Goal: Navigation & Orientation: Find specific page/section

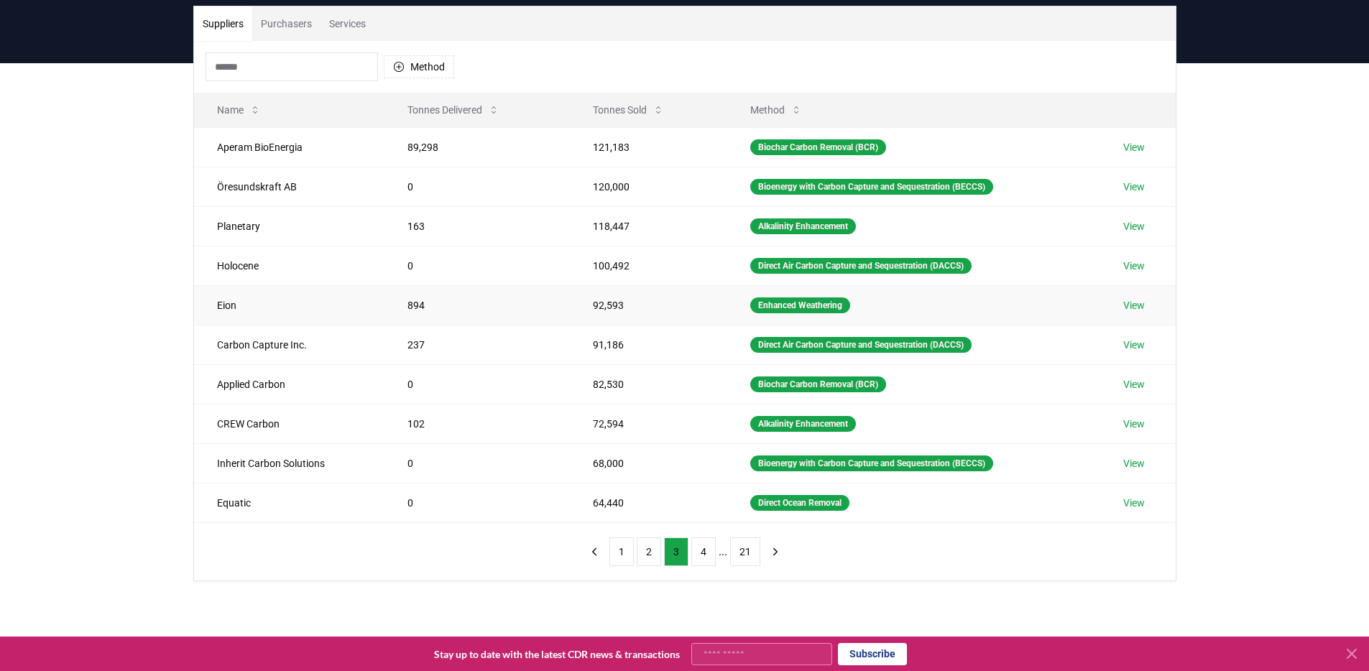
scroll to position [85, 0]
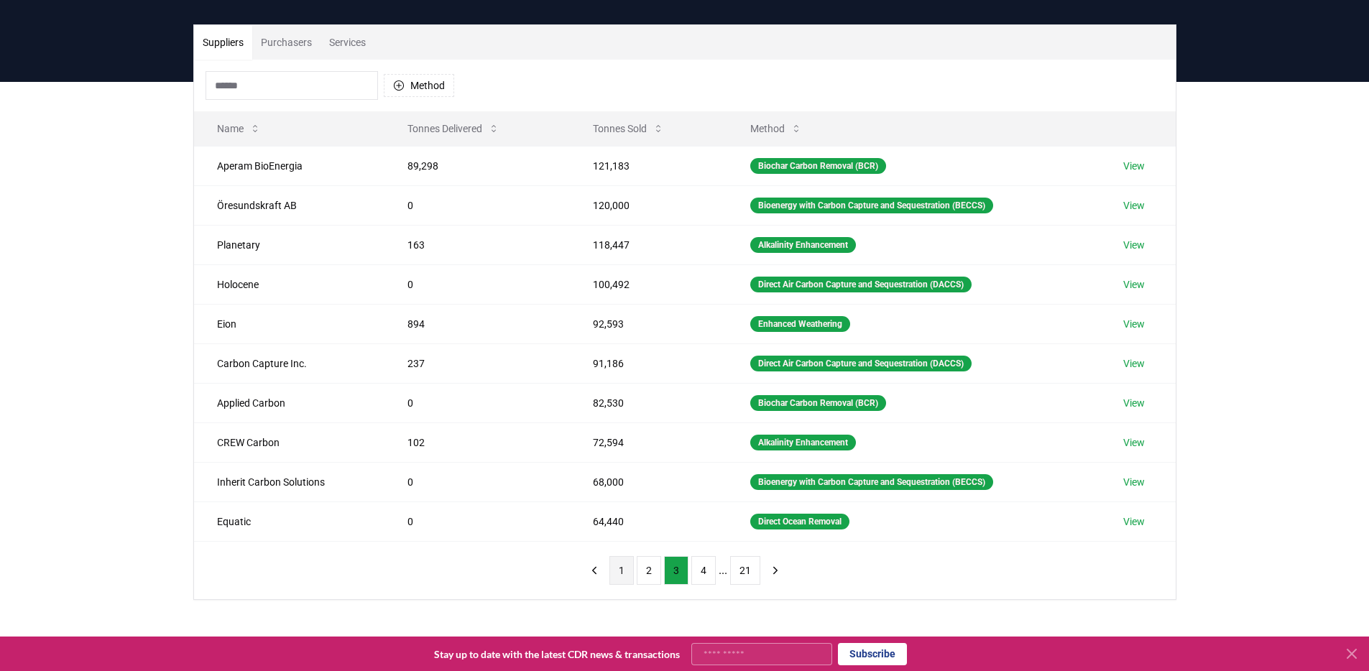
click at [621, 566] on button "1" at bounding box center [621, 570] width 24 height 29
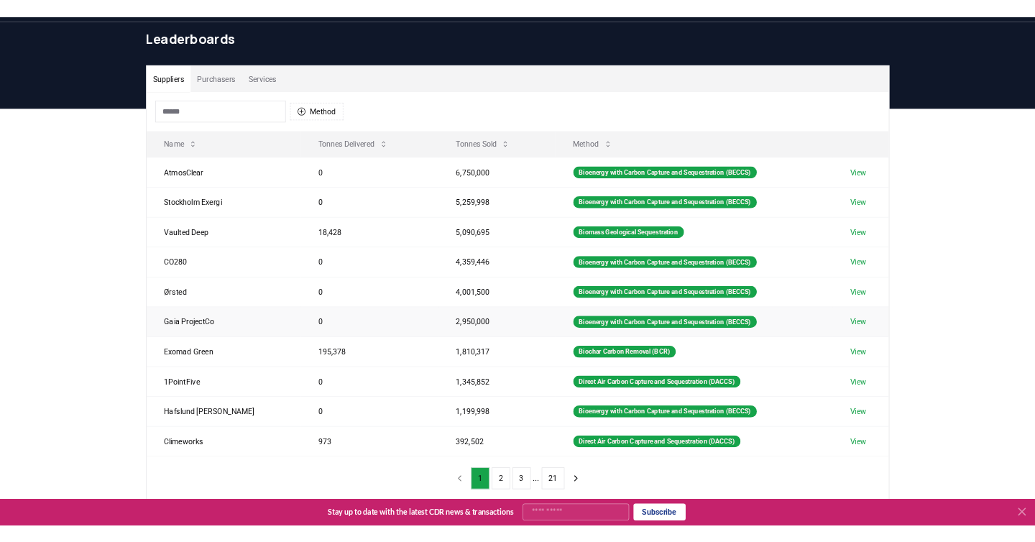
scroll to position [121, 0]
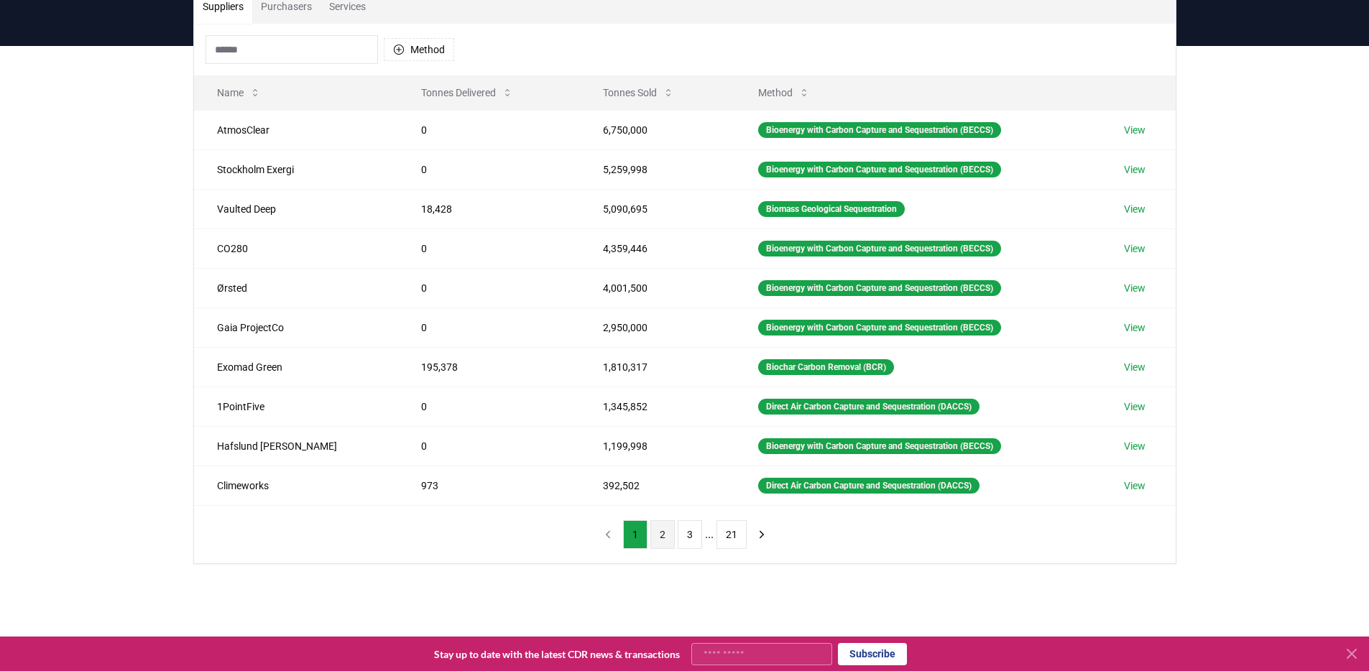
click at [666, 541] on button "2" at bounding box center [662, 534] width 24 height 29
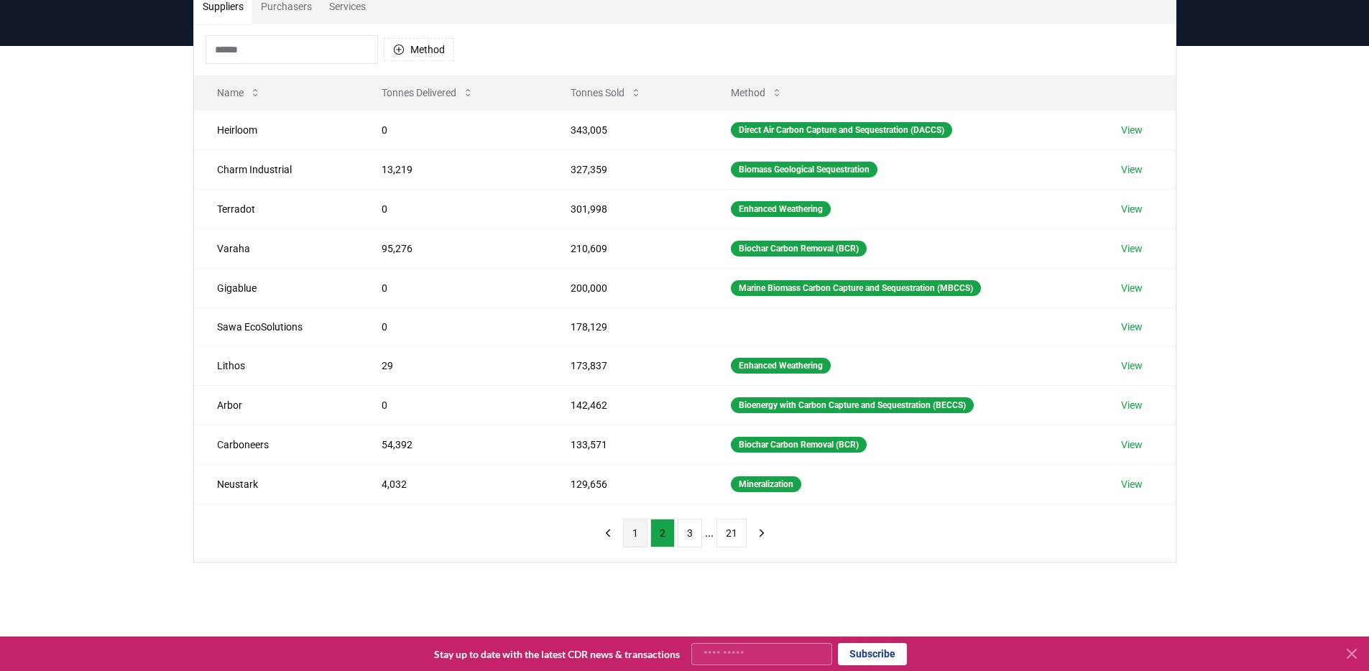
click at [635, 538] on button "1" at bounding box center [635, 533] width 24 height 29
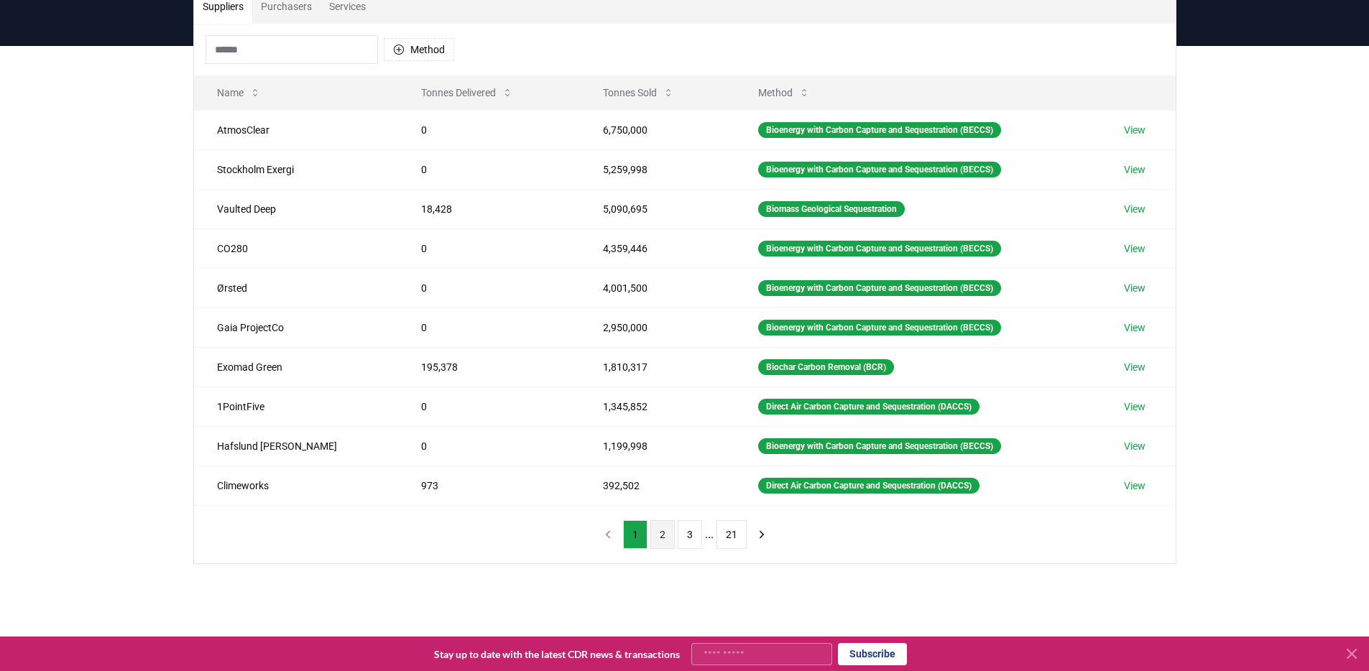
click at [655, 540] on button "2" at bounding box center [662, 534] width 24 height 29
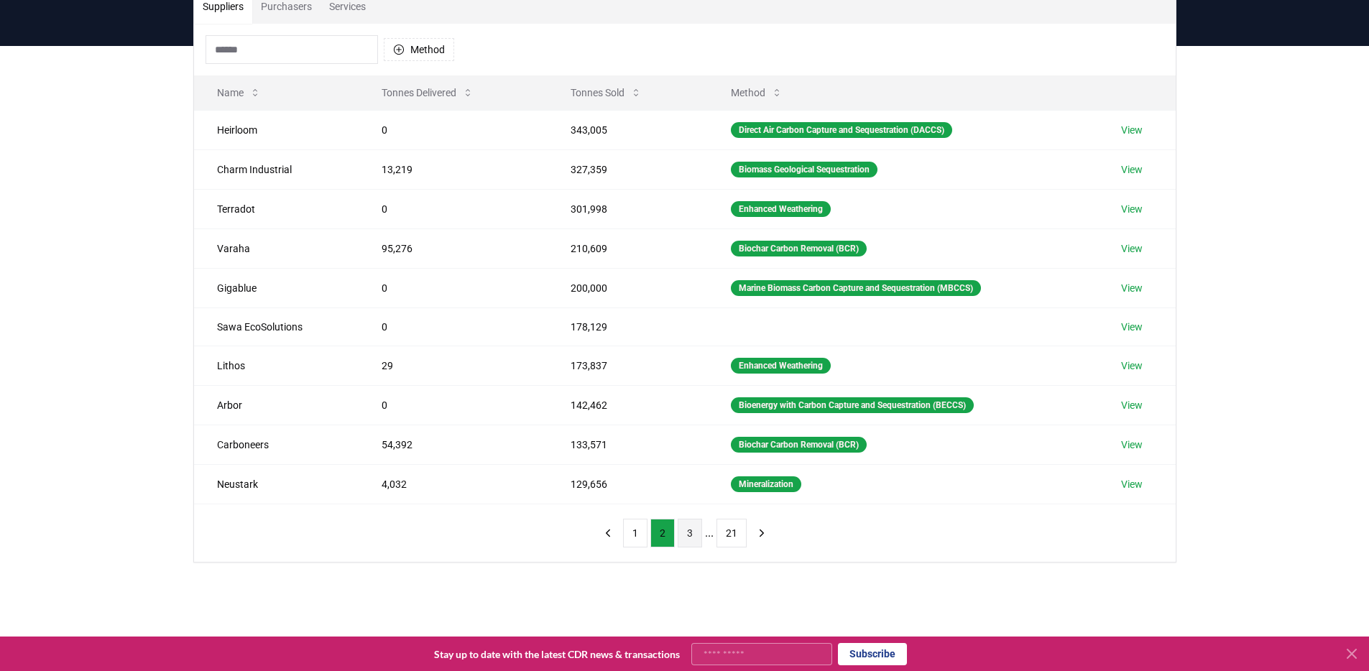
click at [684, 538] on button "3" at bounding box center [690, 533] width 24 height 29
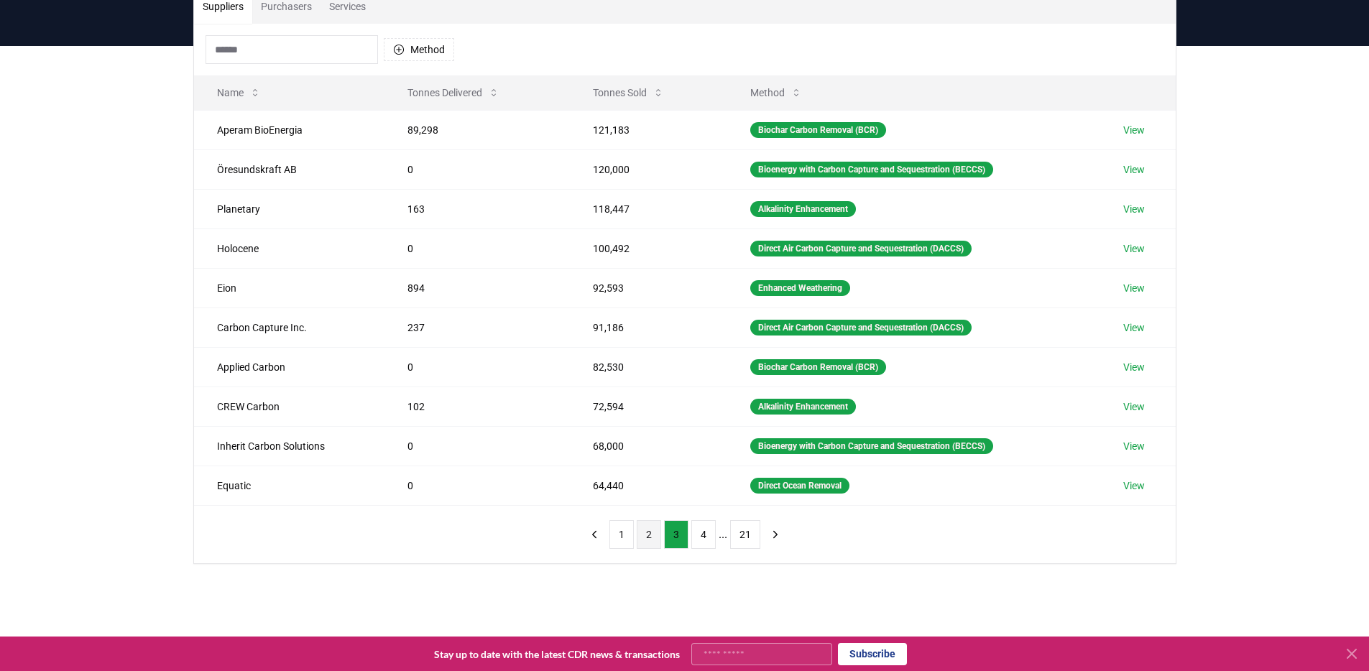
click at [656, 540] on button "2" at bounding box center [649, 534] width 24 height 29
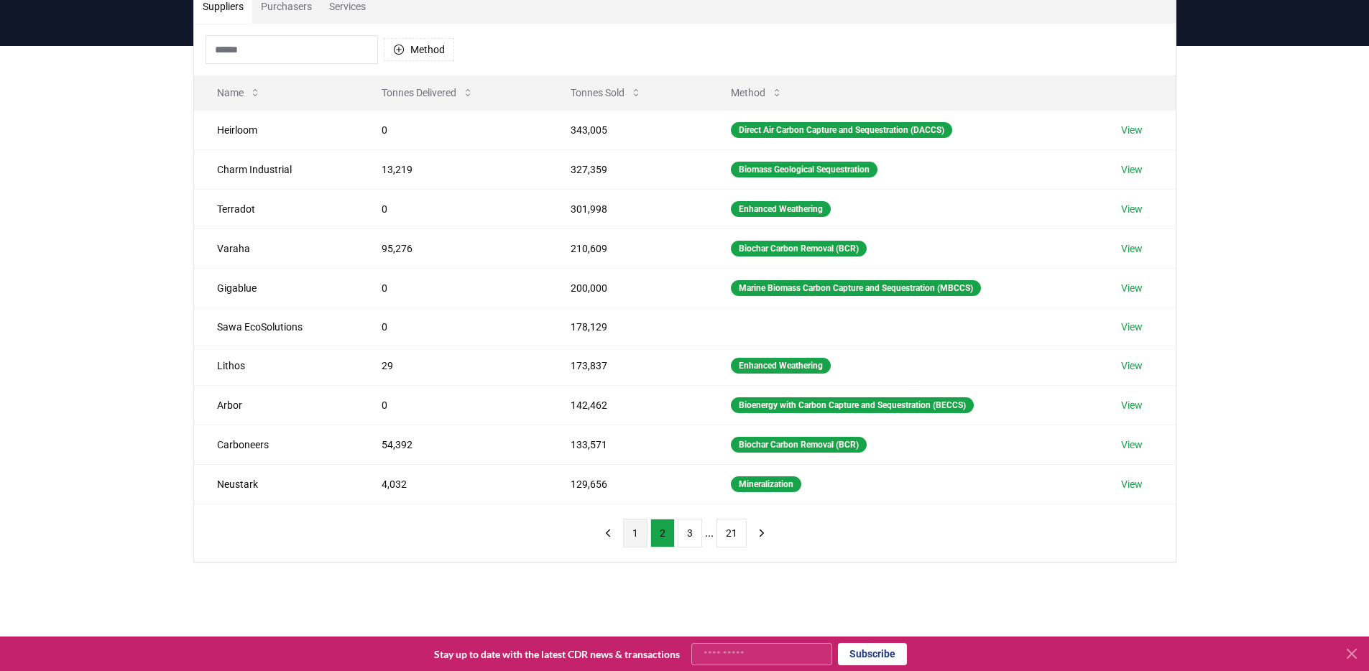
click at [632, 540] on button "1" at bounding box center [635, 533] width 24 height 29
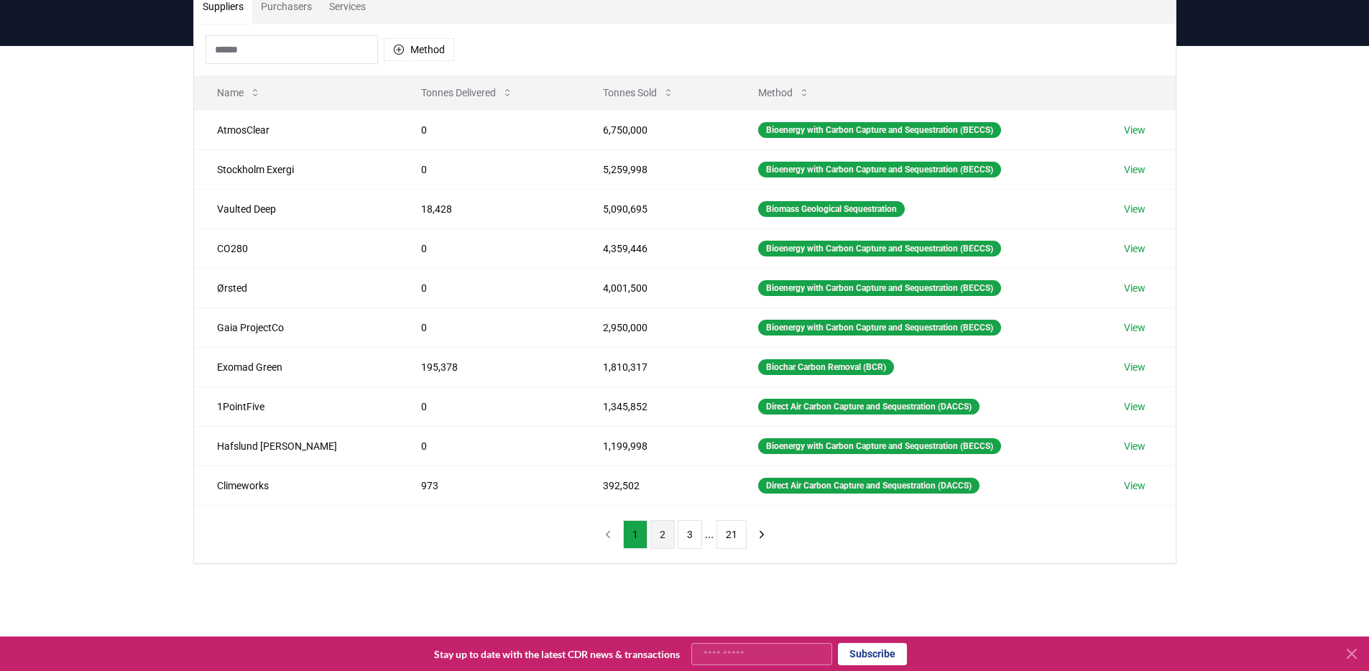
click at [657, 543] on button "2" at bounding box center [662, 534] width 24 height 29
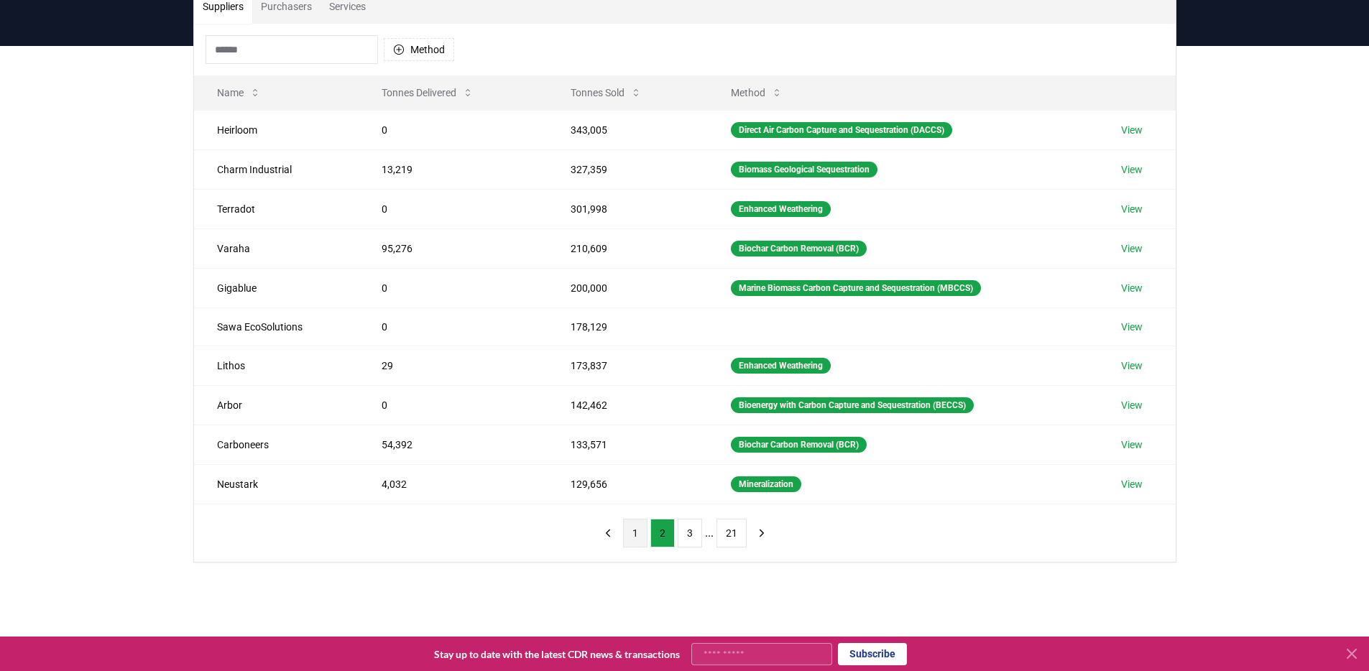
click at [640, 543] on button "1" at bounding box center [635, 533] width 24 height 29
